Goal: Task Accomplishment & Management: Use online tool/utility

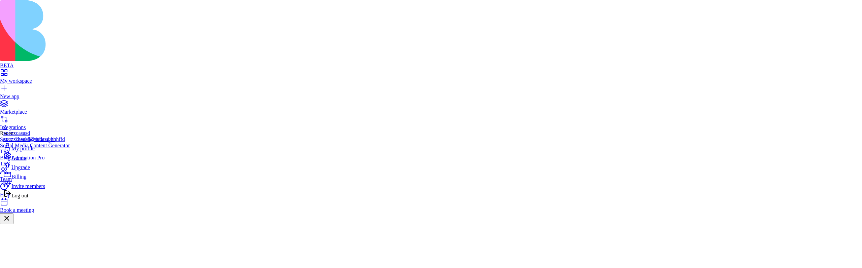
click at [23, 180] on span "Billing" at bounding box center [18, 177] width 15 height 6
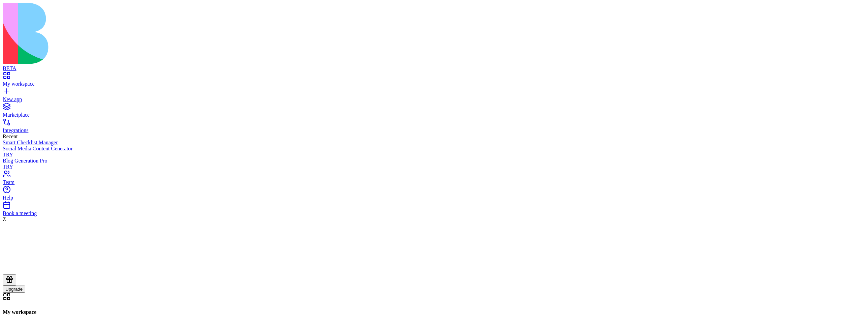
click at [4, 292] on div "Z Upgrade" at bounding box center [431, 254] width 857 height 76
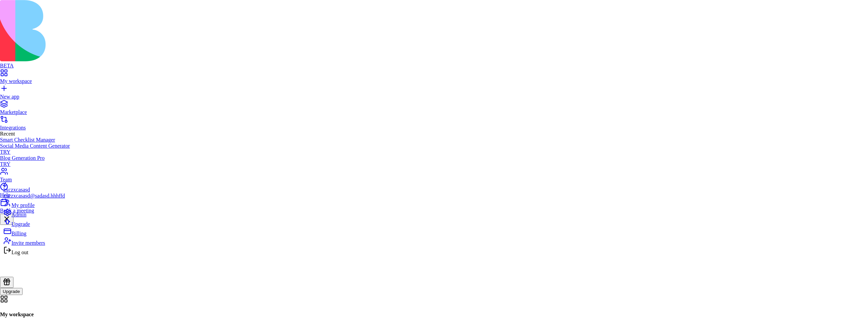
click at [26, 236] on span "Billing" at bounding box center [18, 233] width 15 height 6
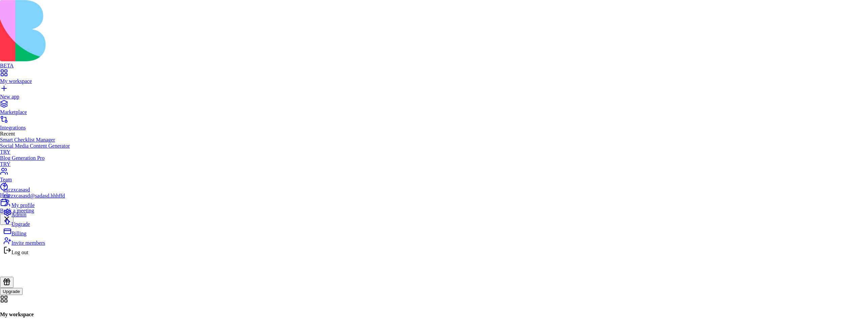
click at [42, 236] on div "Billing" at bounding box center [34, 231] width 62 height 9
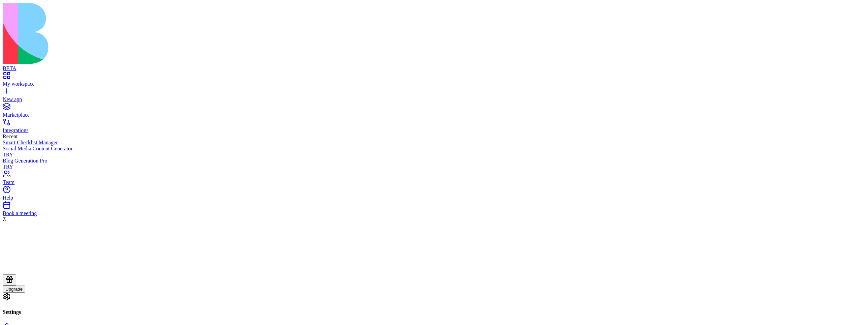
click at [13, 283] on icon at bounding box center [9, 279] width 8 height 8
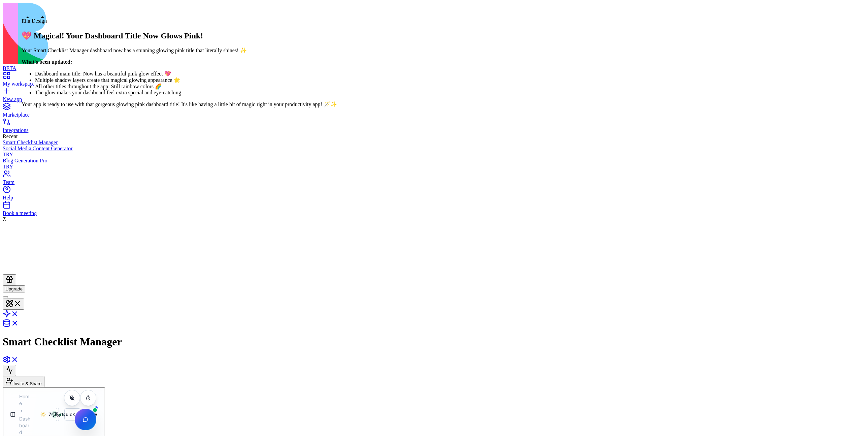
click at [5, 297] on div at bounding box center [5, 297] width 0 height 0
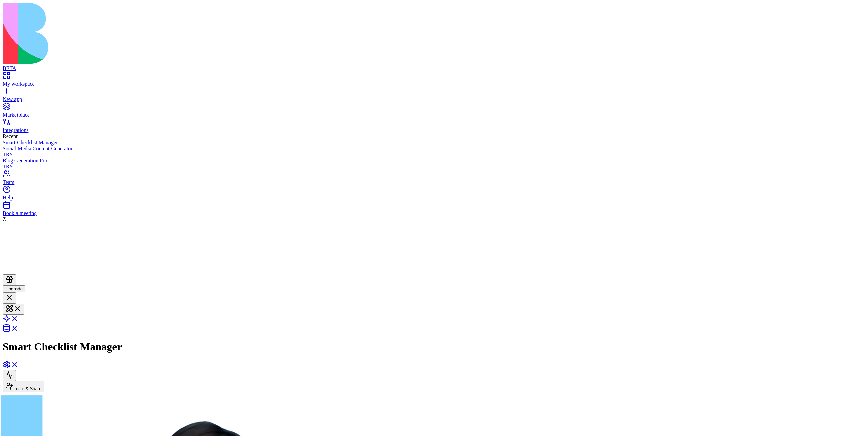
scroll to position [5708, 0]
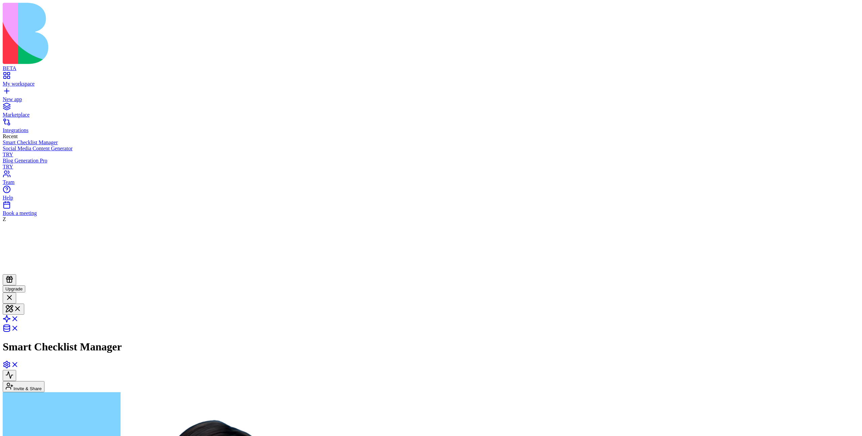
copy span "change the dashboard title to glow pink"
paste textarea "**********"
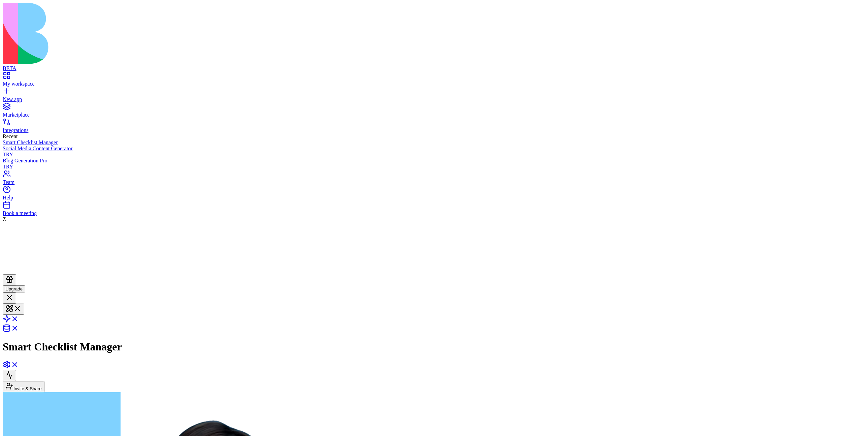
type textarea "**********"
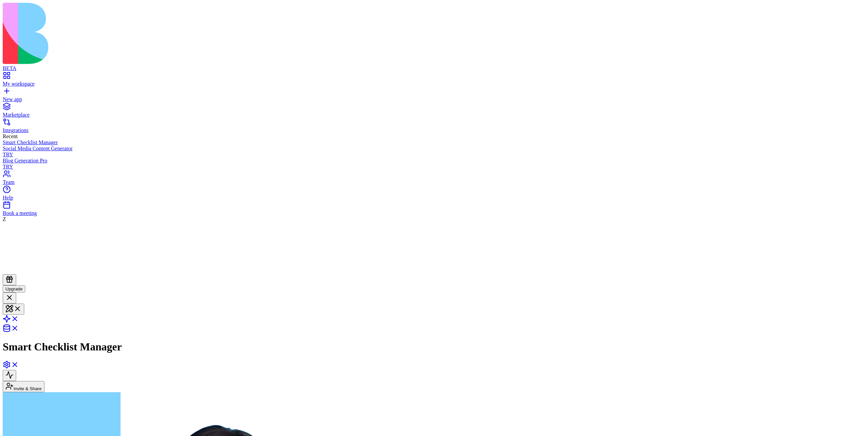
copy span "change the dashboard title to glowing yellow and red"
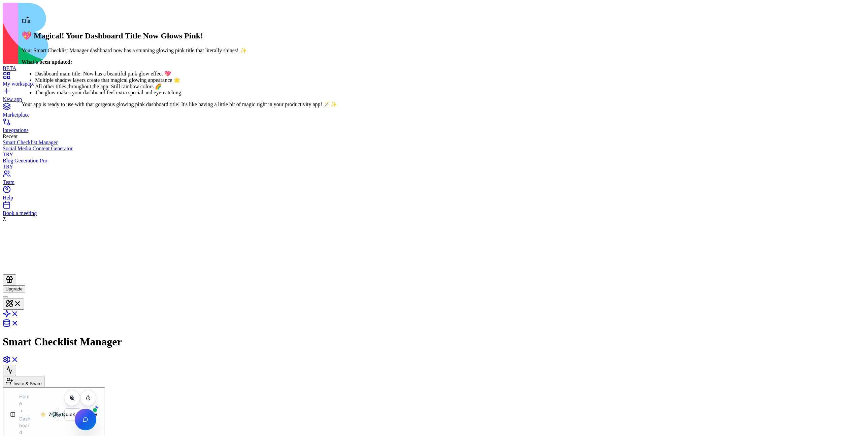
click at [5, 297] on div at bounding box center [5, 297] width 0 height 0
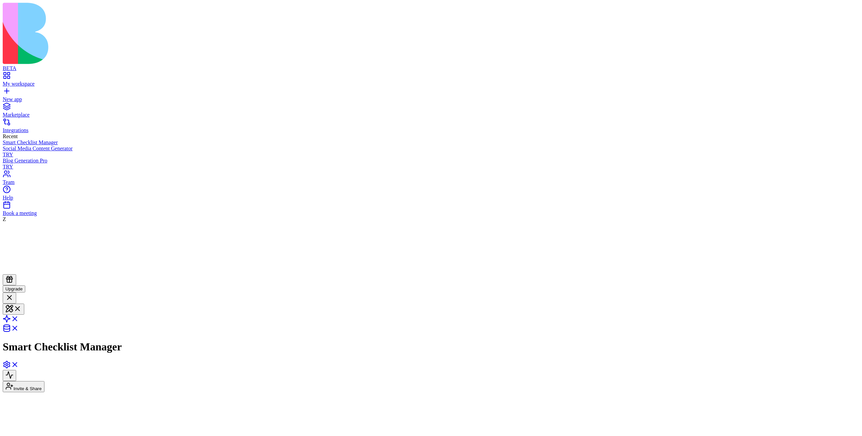
scroll to position [5708, 0]
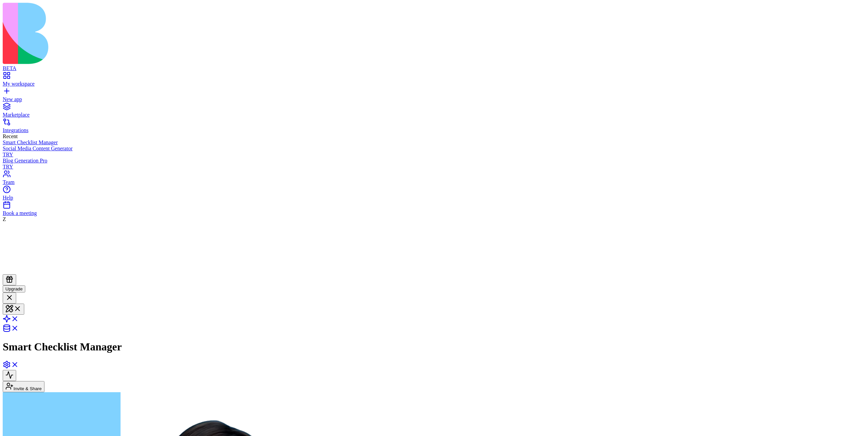
paste textarea "**********"
type textarea "**********"
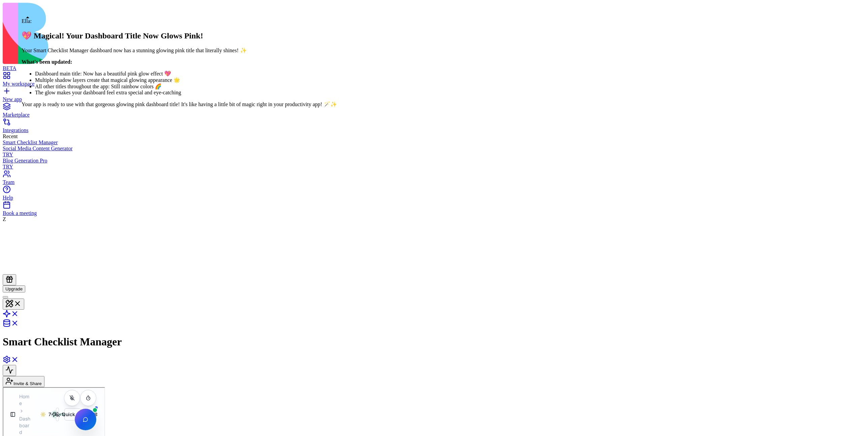
click at [5, 297] on div at bounding box center [5, 297] width 0 height 0
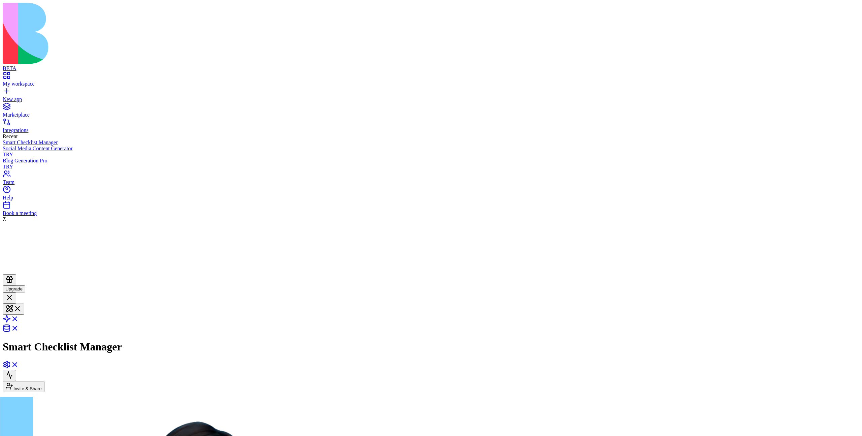
scroll to position [5708, 0]
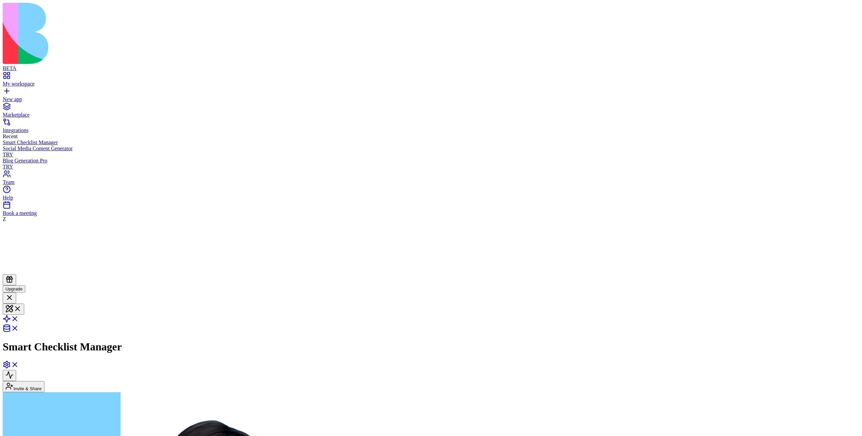
paste textarea "**********"
type textarea "**********"
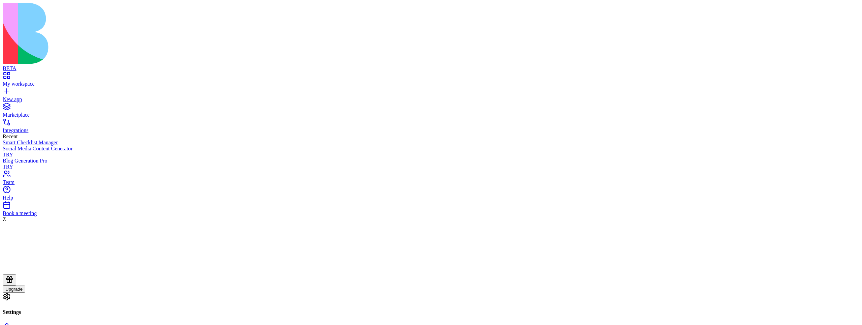
click at [28, 112] on div "Marketplace" at bounding box center [431, 115] width 857 height 6
click at [39, 112] on div "Marketplace" at bounding box center [431, 115] width 857 height 6
click at [47, 81] on div "My workspace" at bounding box center [431, 84] width 857 height 6
click at [35, 112] on div "Marketplace" at bounding box center [431, 115] width 857 height 6
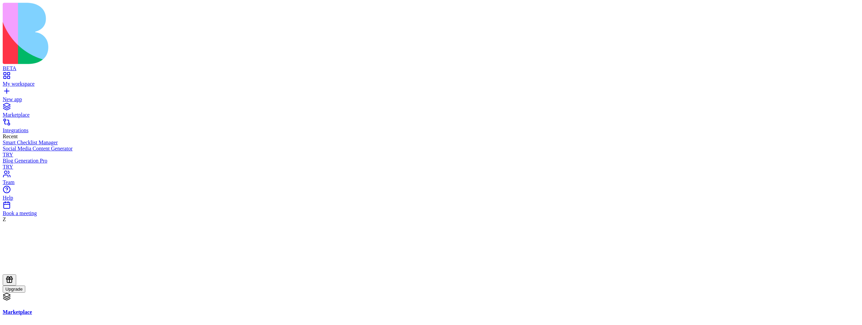
click at [13, 283] on icon at bounding box center [9, 279] width 8 height 8
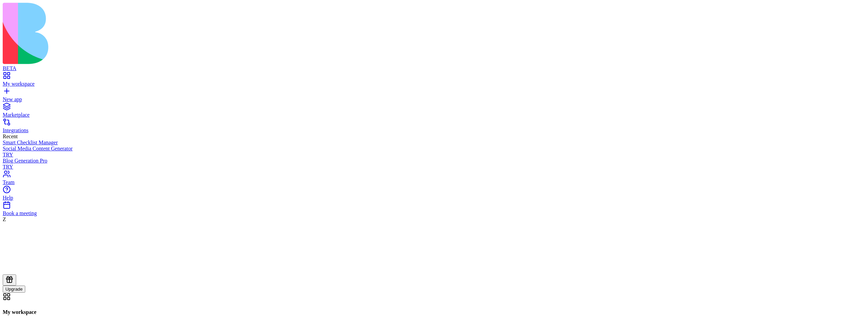
click at [38, 112] on div "Marketplace" at bounding box center [431, 115] width 857 height 6
click at [33, 81] on div "My workspace" at bounding box center [431, 84] width 857 height 6
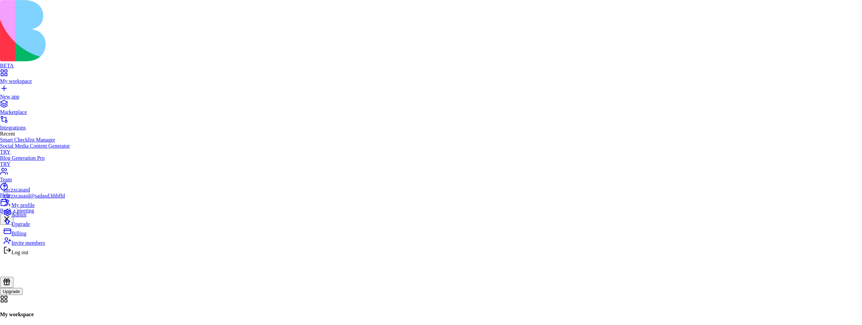
click at [25, 236] on span "Billing" at bounding box center [18, 233] width 15 height 6
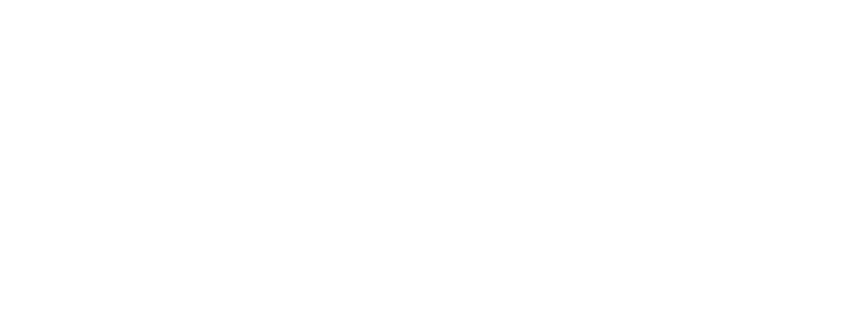
scroll to position [22, 0]
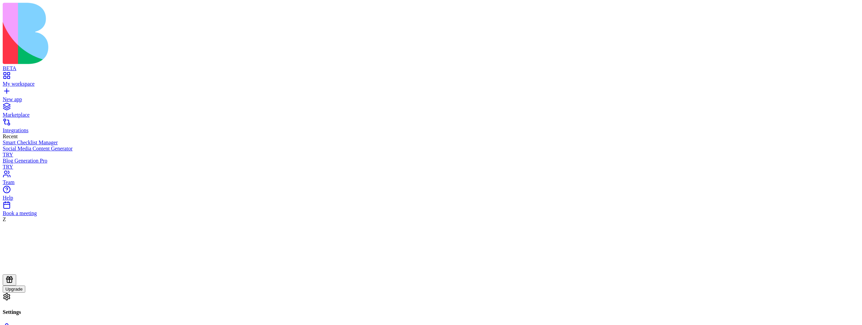
scroll to position [22, 0]
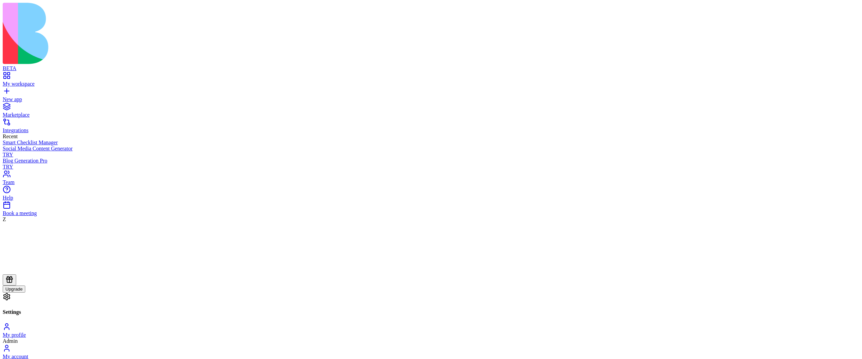
click at [13, 283] on icon at bounding box center [9, 279] width 8 height 8
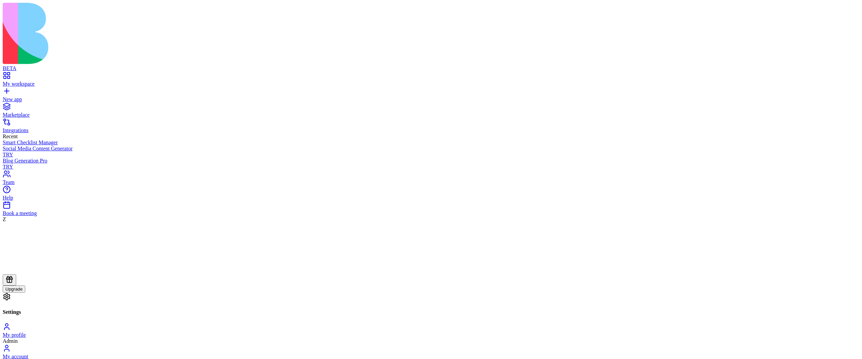
click at [28, 112] on div "Marketplace" at bounding box center [431, 115] width 857 height 6
click at [40, 112] on div "Marketplace" at bounding box center [431, 115] width 857 height 6
click at [44, 75] on link "My workspace" at bounding box center [431, 81] width 857 height 12
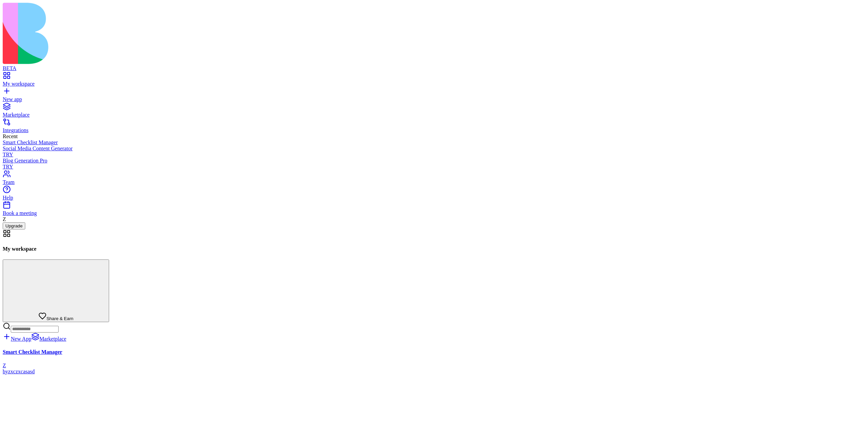
click at [73, 316] on span "Share & Earn" at bounding box center [59, 318] width 27 height 5
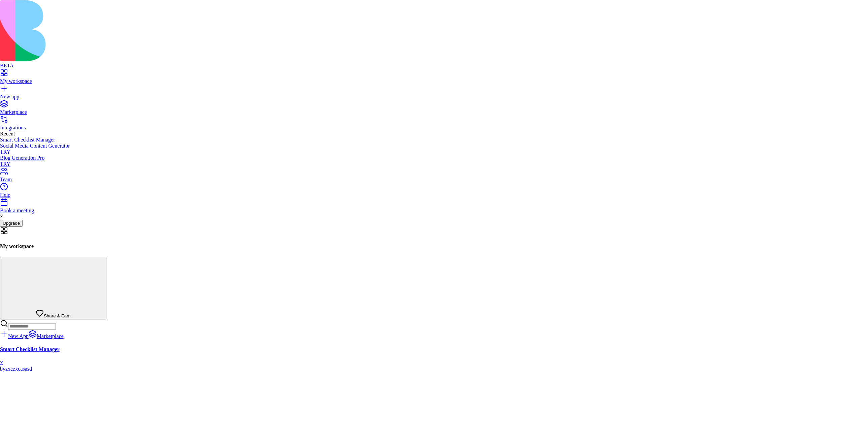
drag, startPoint x: 465, startPoint y: 228, endPoint x: 505, endPoint y: 229, distance: 40.4
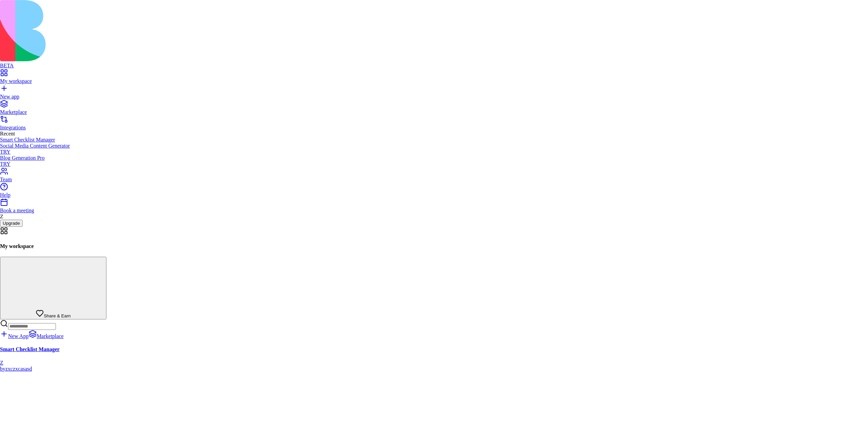
scroll to position [0, 0]
drag, startPoint x: 465, startPoint y: 228, endPoint x: 345, endPoint y: 225, distance: 121.0
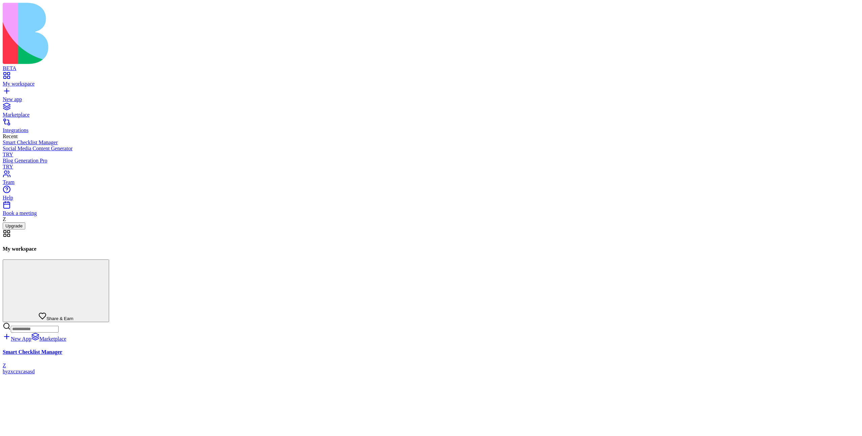
drag, startPoint x: 657, startPoint y: 39, endPoint x: 656, endPoint y: 28, distance: 11.2
click at [657, 342] on div at bounding box center [602, 399] width 109 height 115
drag, startPoint x: 666, startPoint y: 38, endPoint x: 659, endPoint y: 9, distance: 29.7
click at [657, 342] on div at bounding box center [602, 399] width 109 height 115
click at [767, 342] on div at bounding box center [711, 399] width 109 height 115
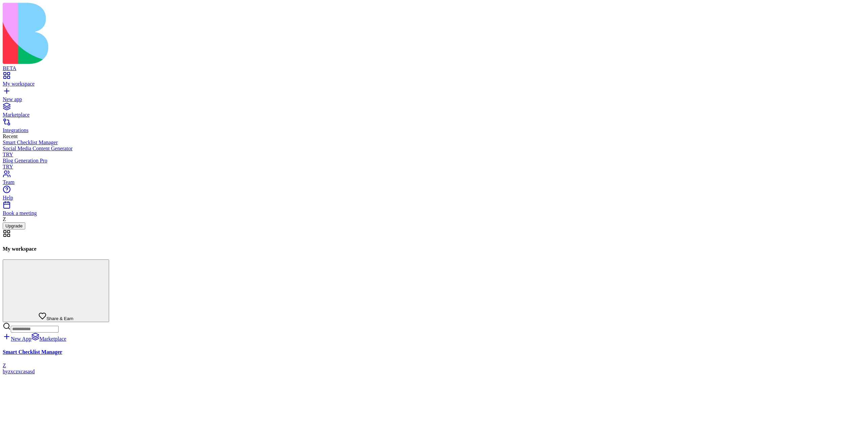
click at [548, 342] on div at bounding box center [493, 399] width 109 height 115
drag, startPoint x: 556, startPoint y: 59, endPoint x: 562, endPoint y: 56, distance: 6.3
click at [548, 342] on div at bounding box center [493, 399] width 109 height 115
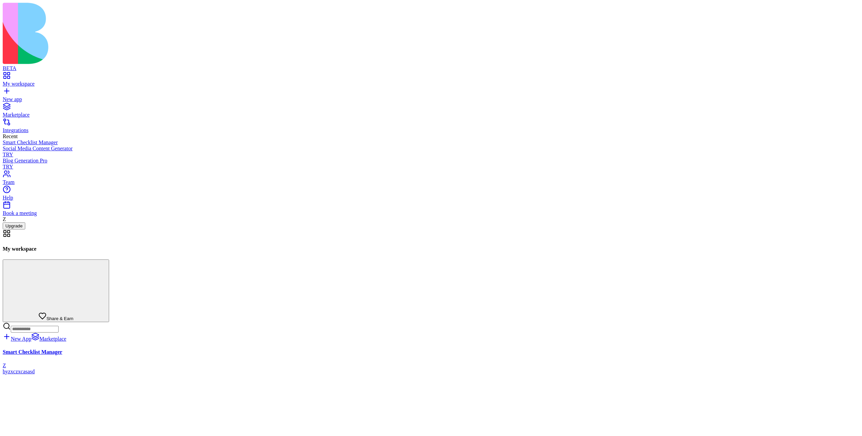
click at [548, 342] on div at bounding box center [493, 399] width 109 height 115
click at [73, 316] on span "Share & Earn" at bounding box center [59, 318] width 27 height 5
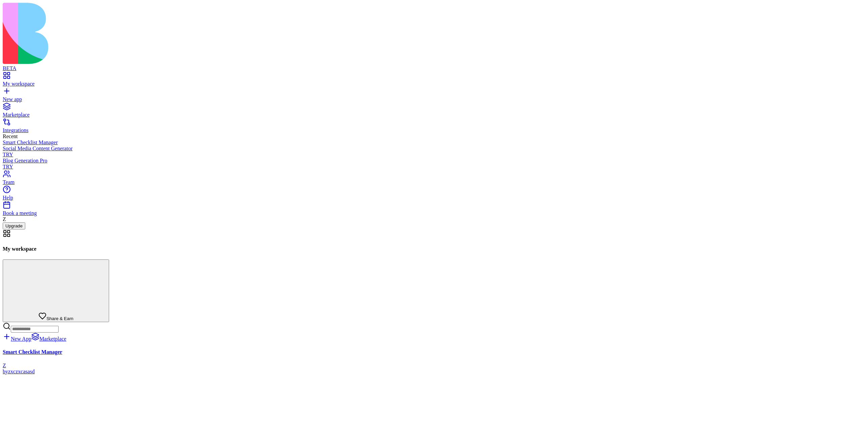
click at [537, 342] on div at bounding box center [493, 399] width 109 height 115
click at [548, 342] on div at bounding box center [493, 399] width 109 height 115
click at [73, 316] on span "Share & Earn" at bounding box center [59, 318] width 27 height 5
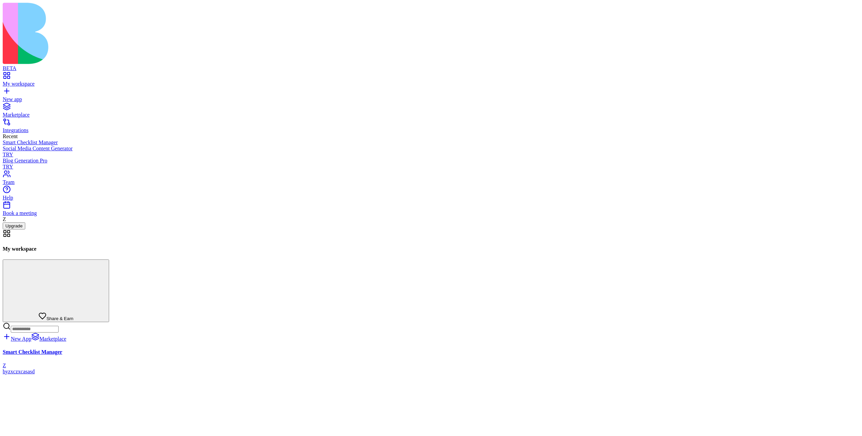
click at [548, 342] on div at bounding box center [493, 399] width 109 height 115
click at [73, 316] on span "Share & Earn" at bounding box center [59, 318] width 27 height 5
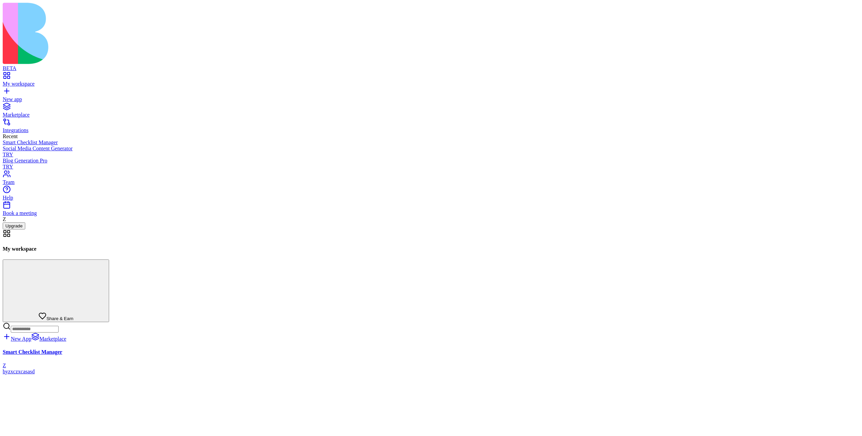
click at [73, 316] on span "Share & Earn" at bounding box center [59, 318] width 27 height 5
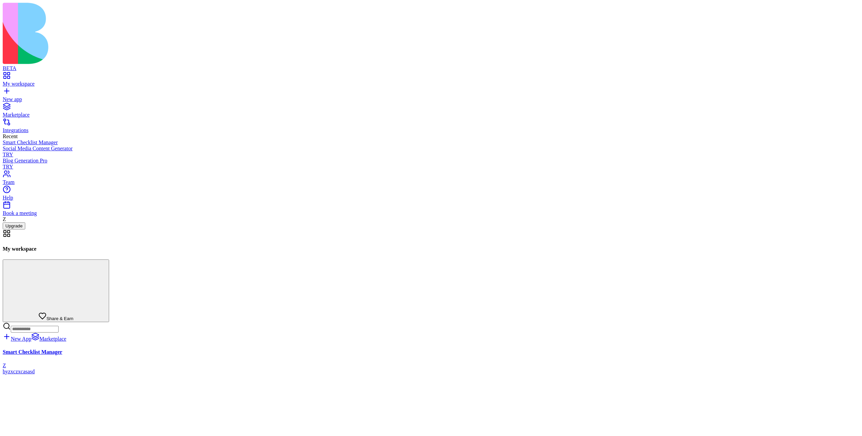
click at [548, 342] on div at bounding box center [493, 399] width 109 height 115
click at [73, 316] on span "Share & Earn" at bounding box center [59, 318] width 27 height 5
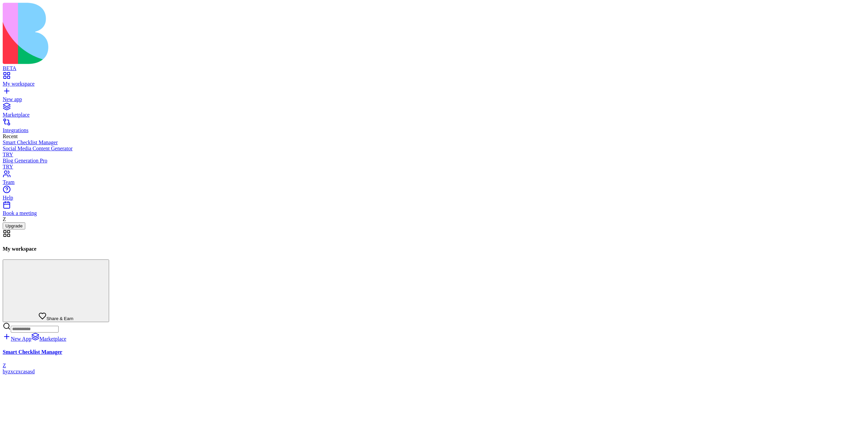
click at [548, 342] on div at bounding box center [493, 399] width 109 height 115
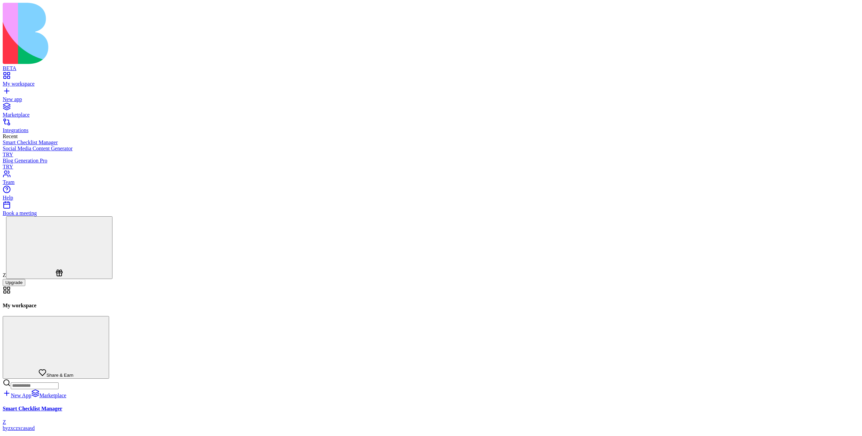
click at [30, 269] on div at bounding box center [59, 269] width 101 height 0
click at [32, 269] on div at bounding box center [59, 269] width 101 height 0
click at [73, 373] on span "Share & Earn" at bounding box center [59, 375] width 27 height 5
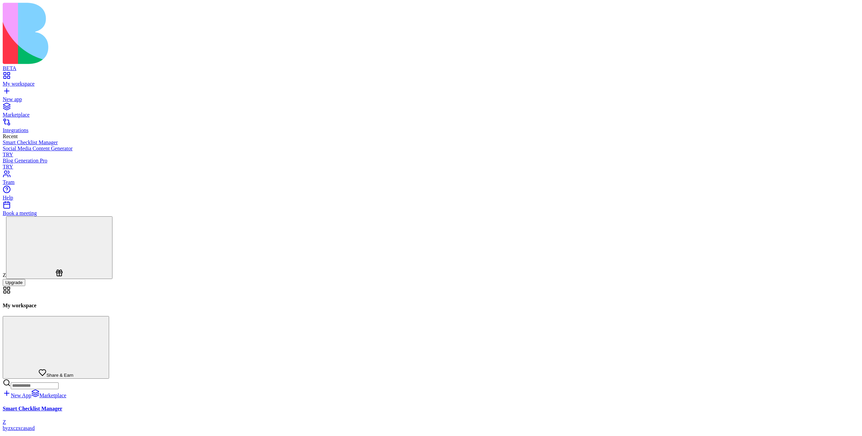
click at [52, 319] on div at bounding box center [59, 269] width 14 height 100
click at [31, 269] on div at bounding box center [59, 269] width 101 height 0
click at [35, 269] on div at bounding box center [71, 269] width 101 height 0
click at [38, 269] on div at bounding box center [70, 269] width 101 height 0
click at [39, 269] on div at bounding box center [69, 269] width 101 height 0
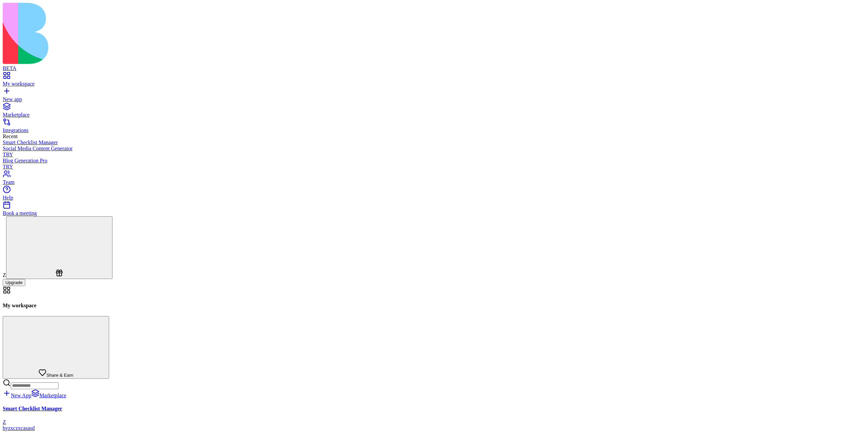
click at [39, 269] on div at bounding box center [69, 269] width 101 height 0
click at [31, 269] on div at bounding box center [59, 269] width 101 height 0
click at [28, 269] on div at bounding box center [59, 269] width 101 height 0
click at [30, 269] on div at bounding box center [59, 269] width 101 height 0
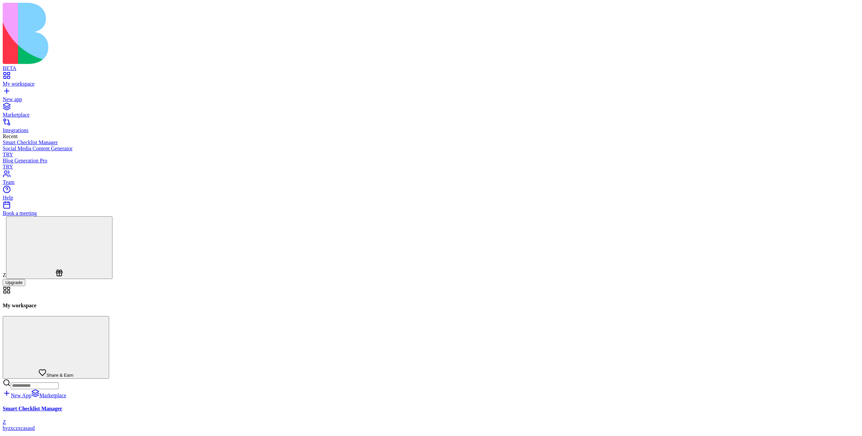
click at [24, 269] on div at bounding box center [59, 269] width 101 height 0
click at [23, 304] on div at bounding box center [59, 269] width 73 height 70
click at [28, 302] on div at bounding box center [59, 269] width 77 height 66
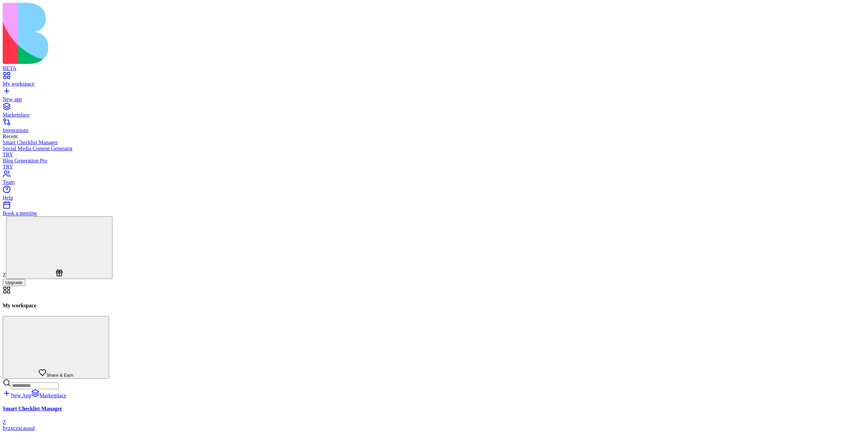
click at [73, 373] on span "Share & Earn" at bounding box center [59, 375] width 27 height 5
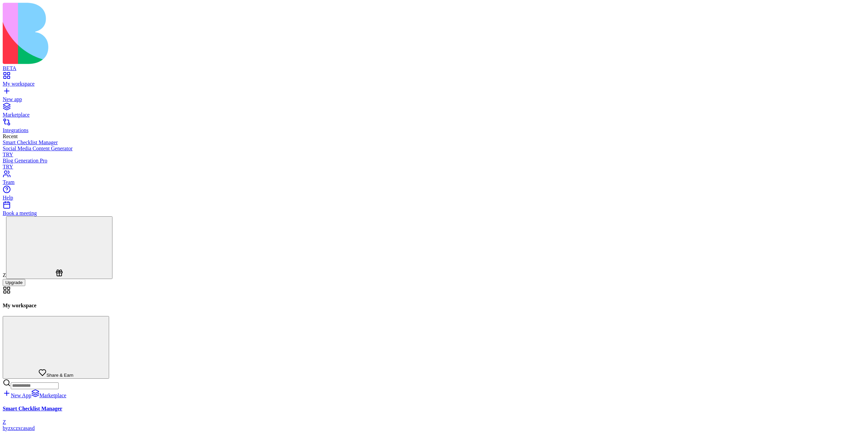
click at [31, 112] on div "Marketplace" at bounding box center [431, 115] width 857 height 6
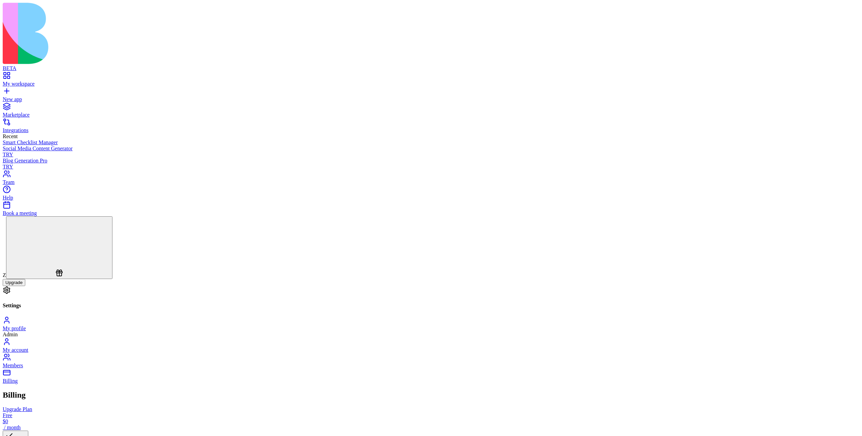
click at [36, 112] on div "Marketplace" at bounding box center [431, 115] width 857 height 6
click at [39, 112] on div "Marketplace" at bounding box center [431, 115] width 857 height 6
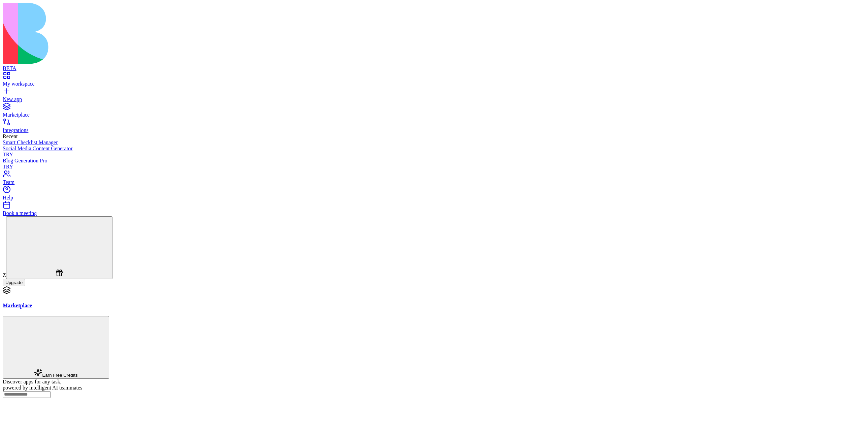
click at [77, 373] on span "Earn Free Credits" at bounding box center [59, 375] width 35 height 5
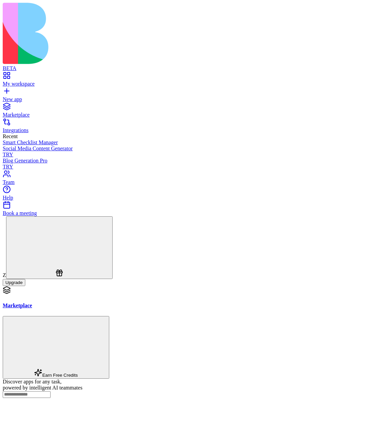
click at [77, 274] on span "Earn Free Credits" at bounding box center [59, 375] width 35 height 5
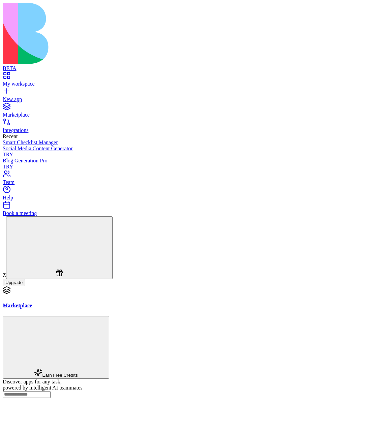
click at [77, 274] on span "Earn Free Credits" at bounding box center [59, 375] width 35 height 5
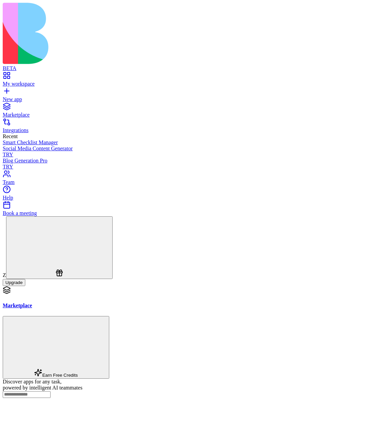
click at [77, 274] on span "Earn Free Credits" at bounding box center [59, 375] width 35 height 5
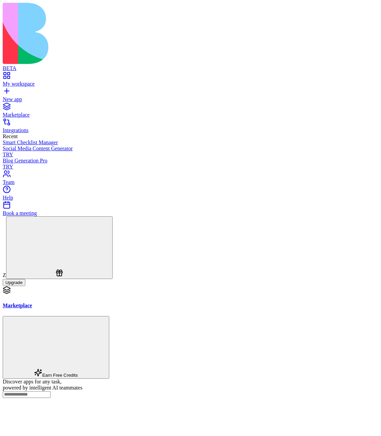
click at [111, 274] on div at bounding box center [60, 368] width 101 height 0
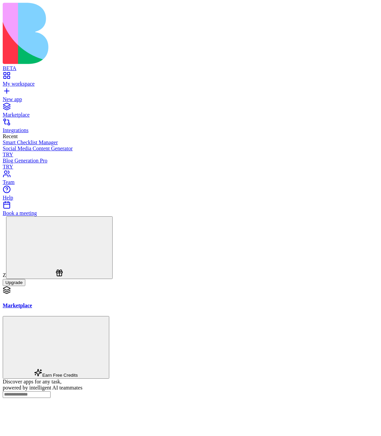
click at [77, 274] on span "Earn Free Credits" at bounding box center [59, 375] width 35 height 5
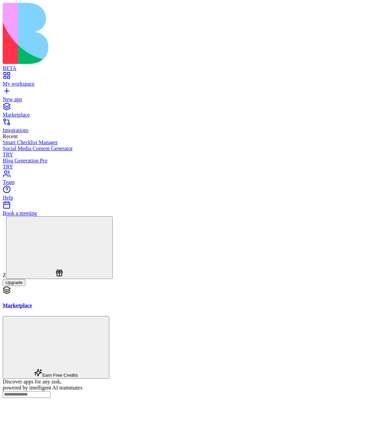
click at [106, 274] on div at bounding box center [55, 368] width 101 height 0
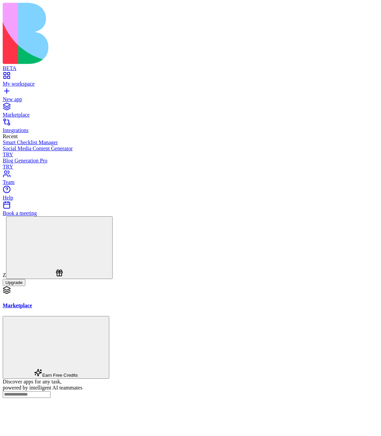
click at [77, 274] on span "Earn Free Credits" at bounding box center [59, 375] width 35 height 5
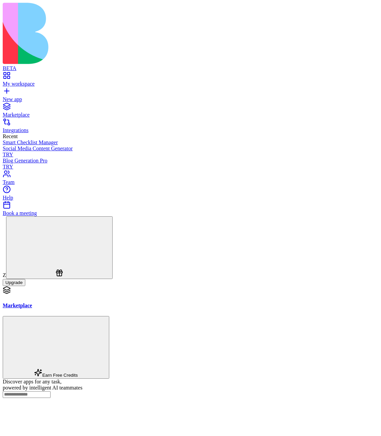
click at [77, 274] on span "Earn Free Credits" at bounding box center [59, 375] width 35 height 5
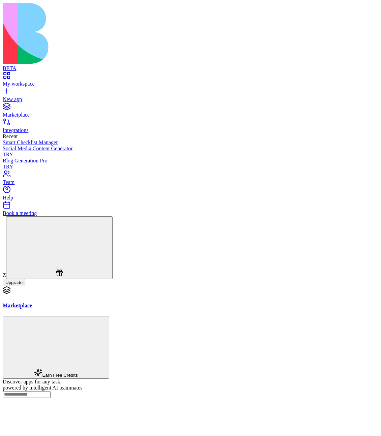
click at [77, 373] on span "Earn Free Credits" at bounding box center [59, 375] width 35 height 5
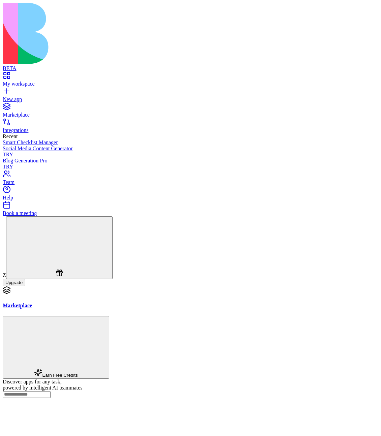
click at [77, 373] on span "Earn Free Credits" at bounding box center [59, 375] width 35 height 5
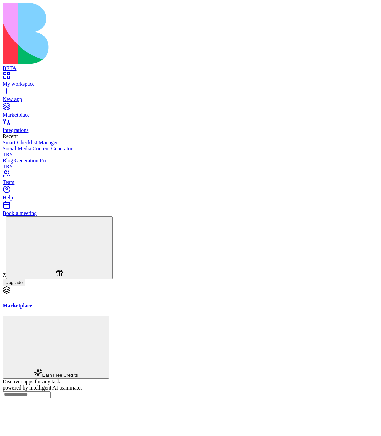
click at [120, 368] on div at bounding box center [69, 368] width 101 height 0
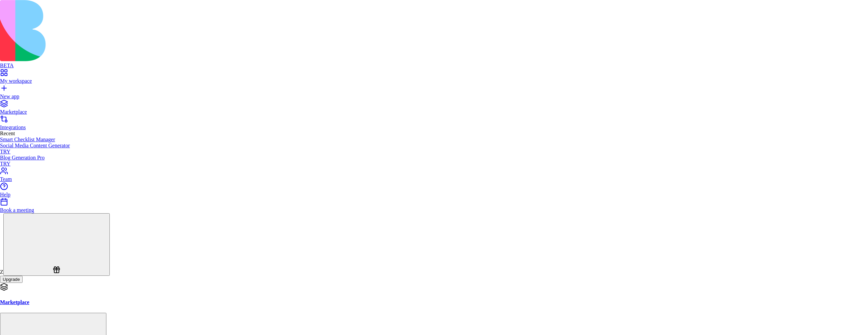
click at [36, 247] on div "Billing" at bounding box center [34, 242] width 62 height 9
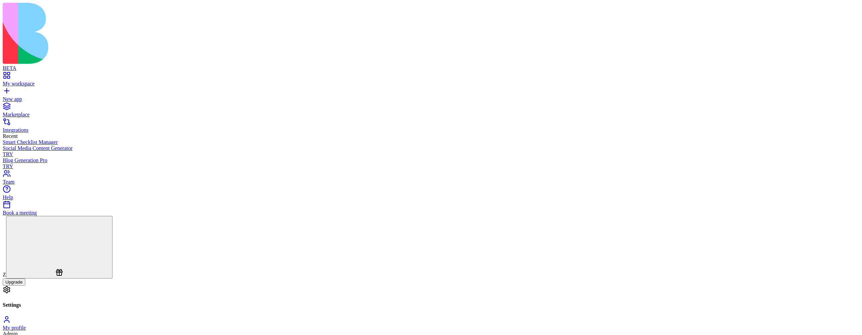
drag, startPoint x: 346, startPoint y: 174, endPoint x: 367, endPoint y: 173, distance: 21.6
drag, startPoint x: 334, startPoint y: 173, endPoint x: 361, endPoint y: 172, distance: 27.3
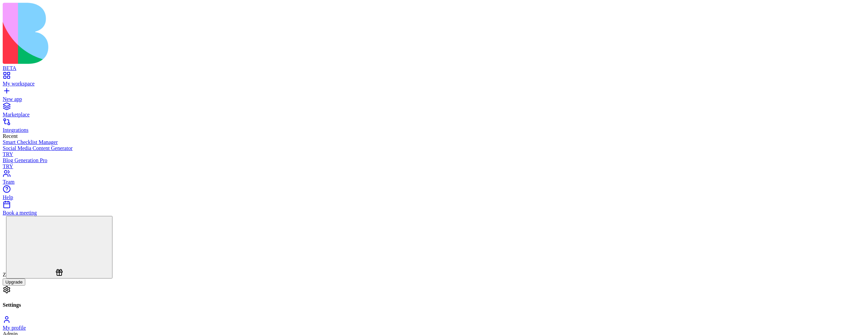
click at [40, 81] on div "My workspace" at bounding box center [431, 84] width 857 height 6
click at [35, 112] on div "Marketplace" at bounding box center [431, 115] width 857 height 6
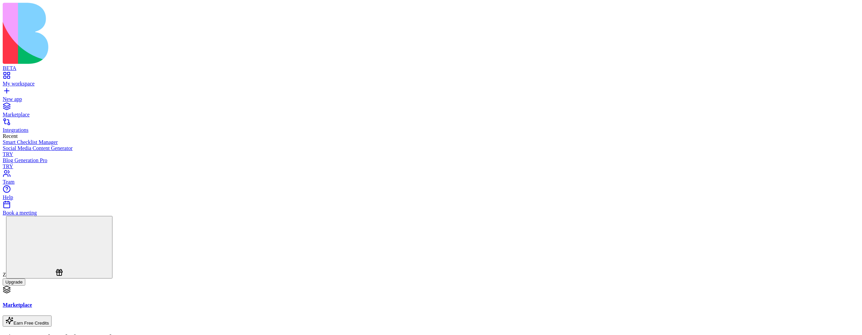
click at [49, 81] on div "My workspace" at bounding box center [431, 84] width 857 height 6
click at [36, 112] on div "Marketplace" at bounding box center [431, 115] width 857 height 6
click at [53, 170] on div "Marketplace Integrations Recent Smart Checklist Manager Social Media Content Ge…" at bounding box center [431, 135] width 857 height 67
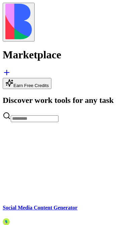
click at [11, 14] on img at bounding box center [18, 22] width 27 height 36
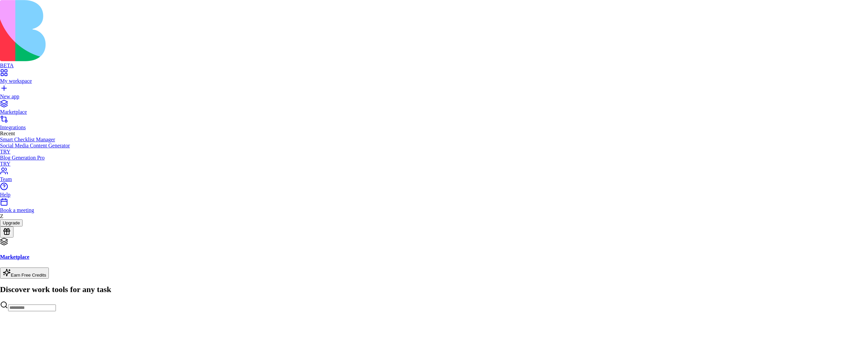
click at [36, 265] on div "Billing" at bounding box center [38, 260] width 62 height 9
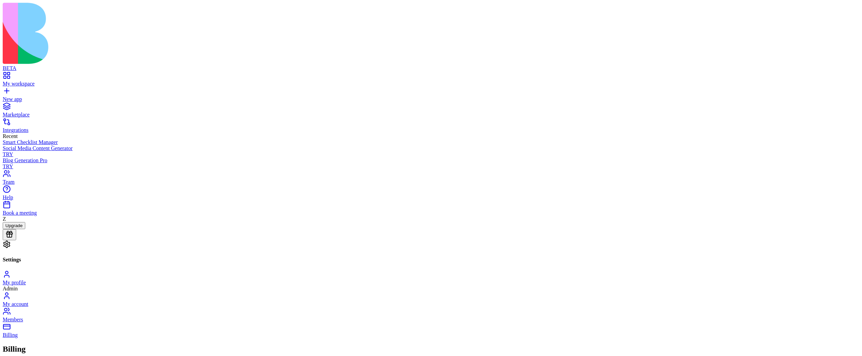
click at [16, 240] on button at bounding box center [9, 234] width 13 height 11
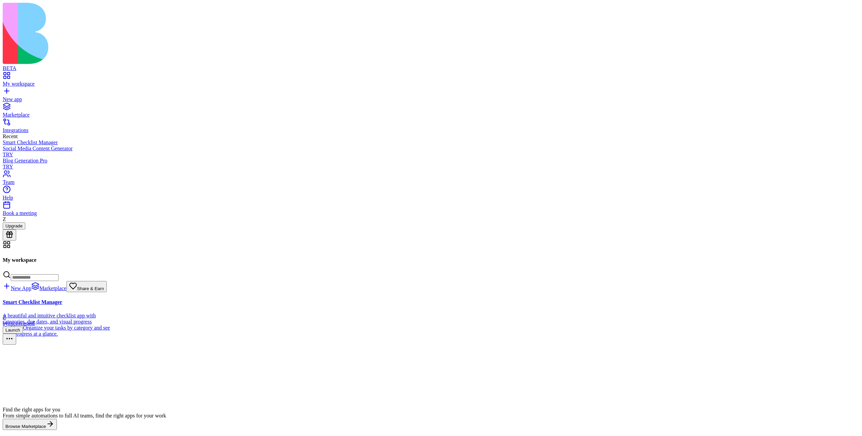
click at [112, 299] on div "Smart Checklist Manager A beautiful and intuitive checklist app with categories…" at bounding box center [57, 313] width 109 height 28
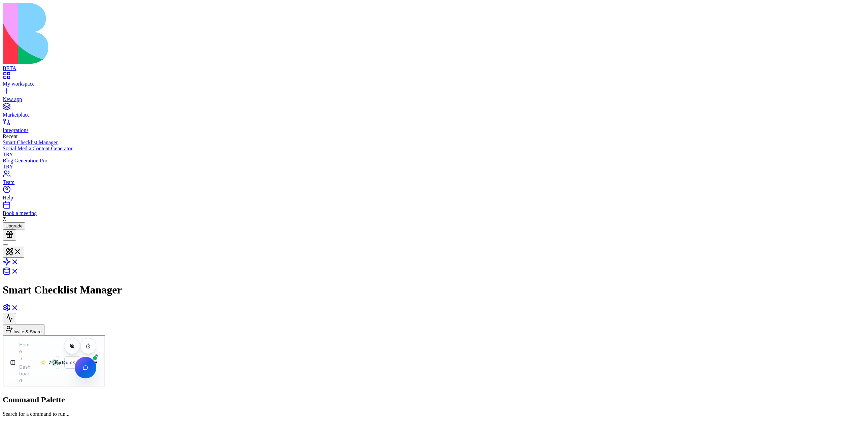
click at [12, 90] on link "New app" at bounding box center [431, 96] width 857 height 12
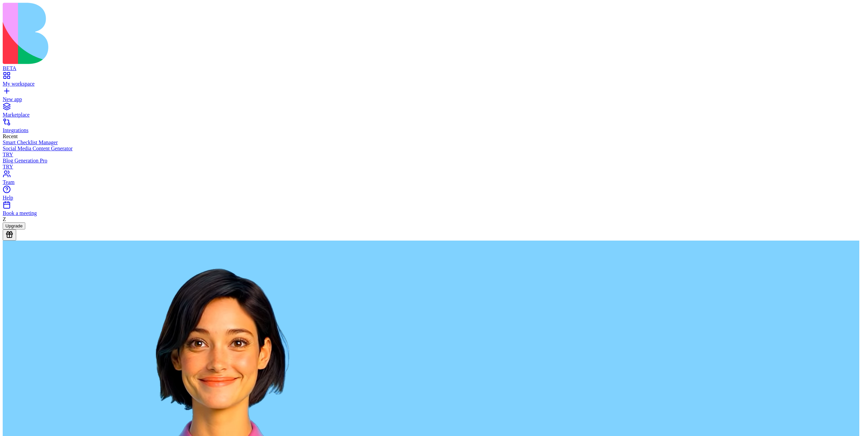
type textarea "**********"
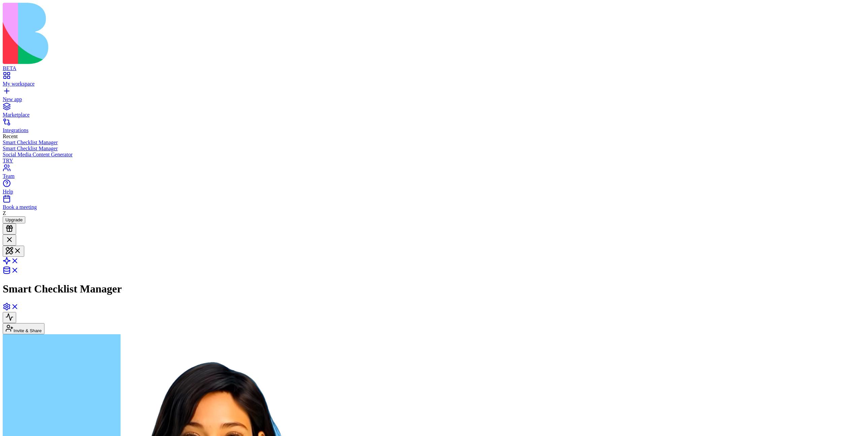
drag, startPoint x: 492, startPoint y: 183, endPoint x: 524, endPoint y: 205, distance: 39.5
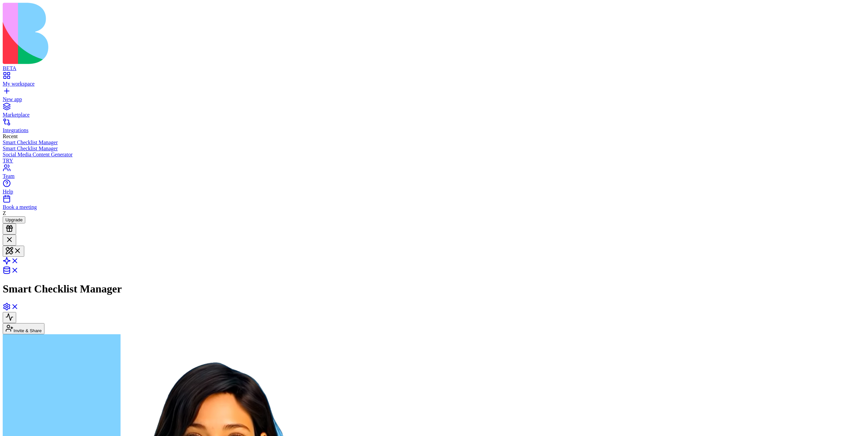
click at [185, 234] on header "Smart Checklist Manager Invite & Share" at bounding box center [431, 284] width 857 height 100
type textarea "**********"
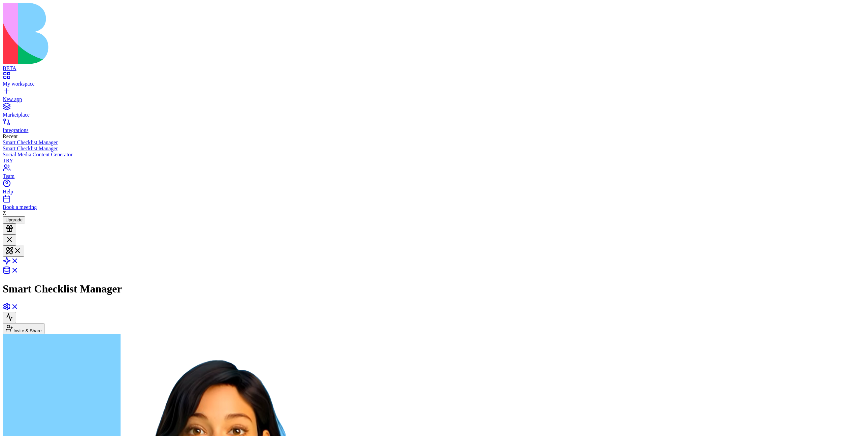
scroll to position [145, 0]
copy span "change the dashboard title to pink"
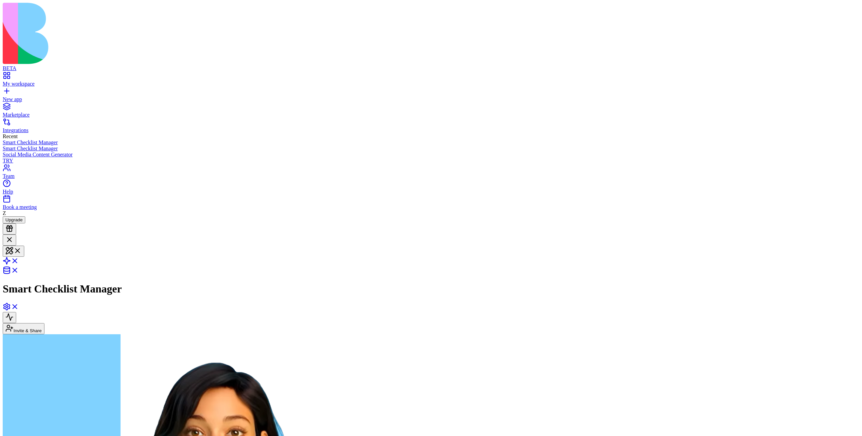
paste textarea "**********"
type textarea "**********"
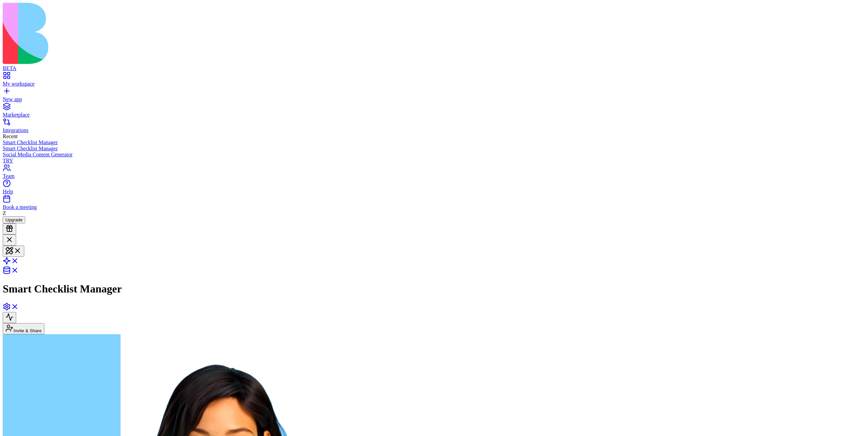
scroll to position [170, 0]
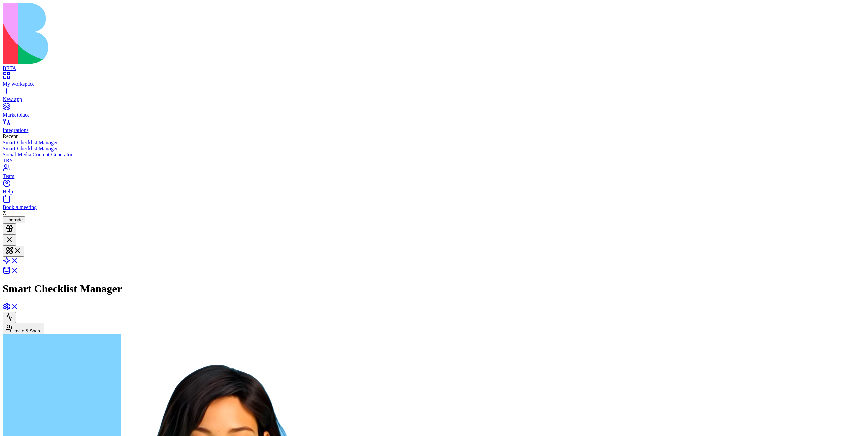
scroll to position [186, 0]
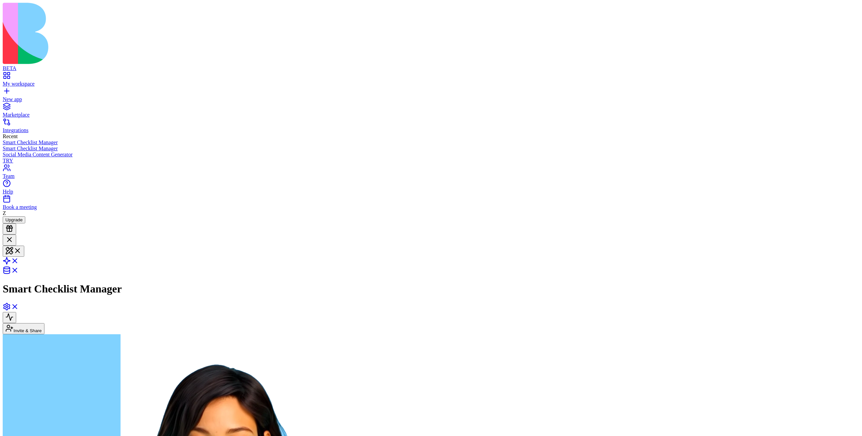
drag, startPoint x: 183, startPoint y: 2960, endPoint x: 183, endPoint y: 2964, distance: 3.7
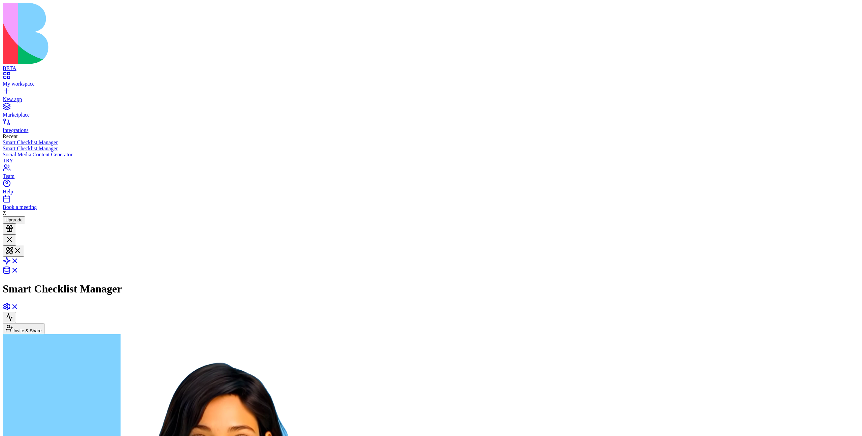
copy span "change the dashboard title to red"
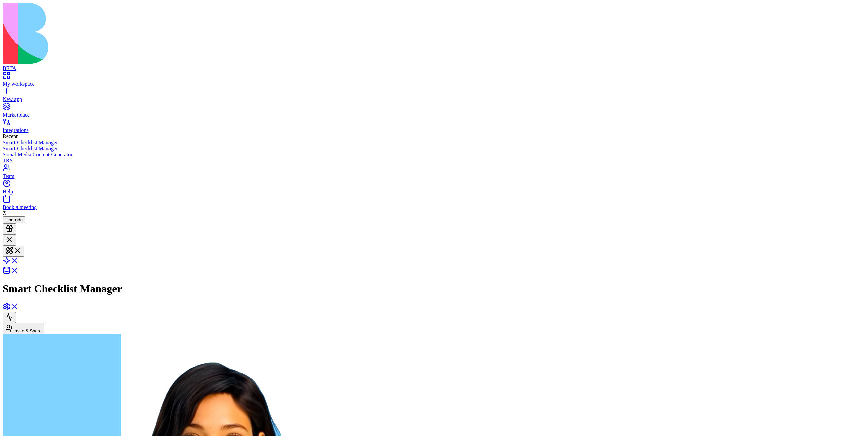
paste textarea "**********"
type textarea "**********"
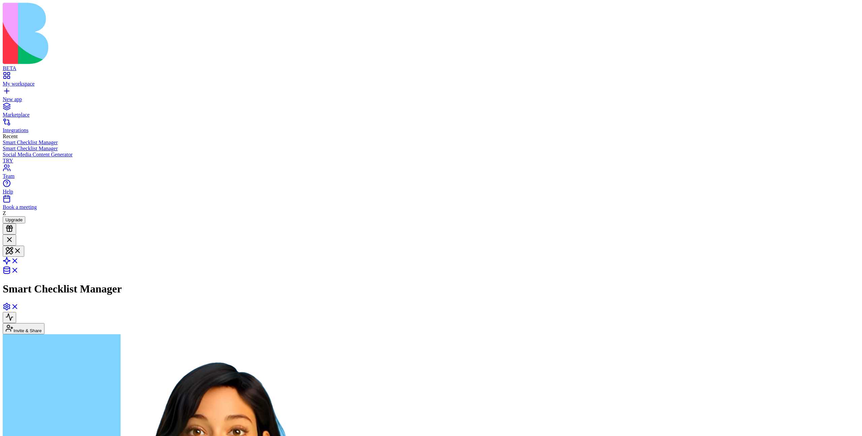
scroll to position [287, 0]
